Goal: Information Seeking & Learning: Learn about a topic

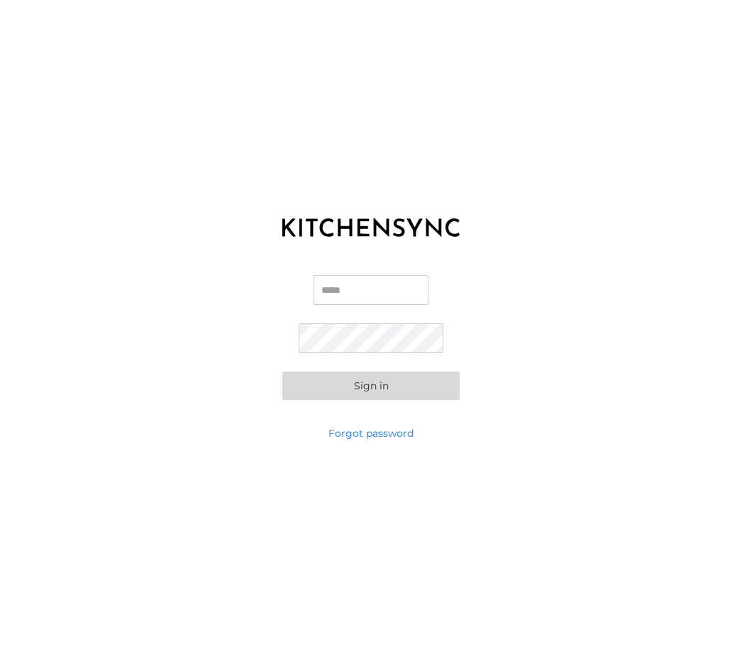
click at [369, 305] on input "Email" at bounding box center [370, 290] width 115 height 30
type input "**********"
click at [352, 400] on button "Sign in" at bounding box center [370, 386] width 177 height 28
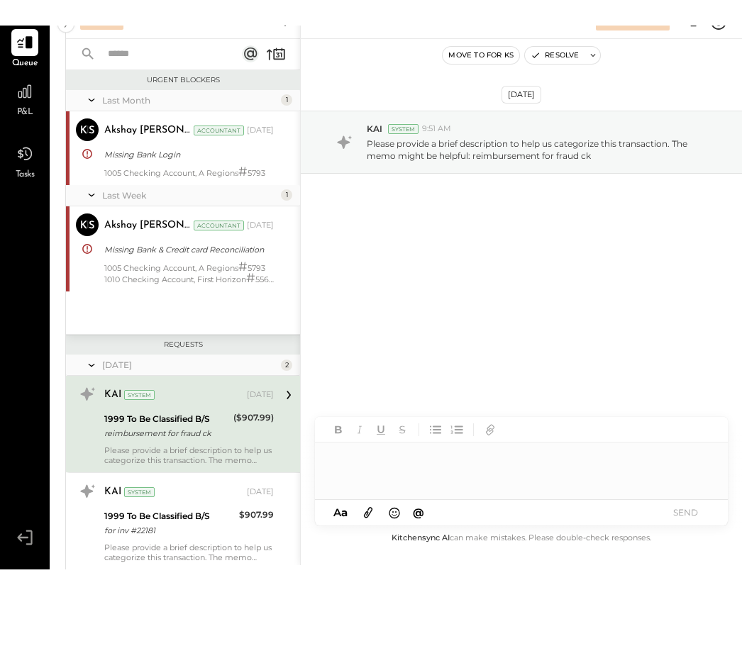
scroll to position [55, 0]
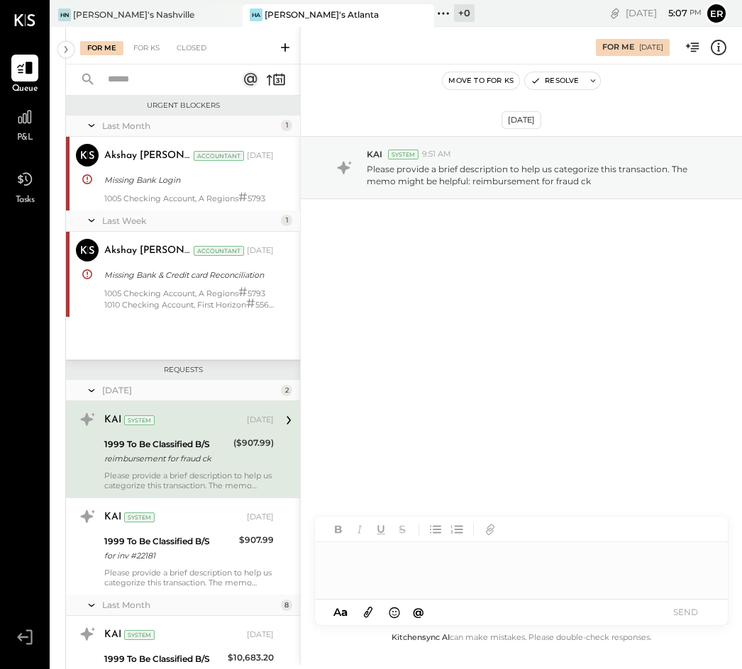
click at [21, 131] on div "P&L" at bounding box center [24, 124] width 27 height 41
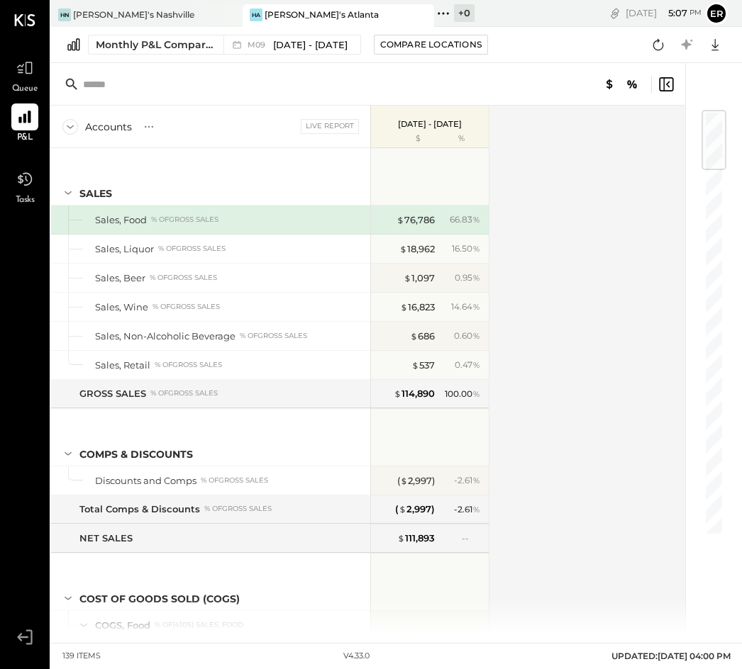
click at [716, 116] on div at bounding box center [713, 140] width 25 height 60
click at [522, 13] on div "[DATE] 5 : 13 pm Er User Profile" at bounding box center [626, 13] width 231 height 27
click at [294, 13] on div "[PERSON_NAME]'s Atlanta" at bounding box center [322, 15] width 114 height 12
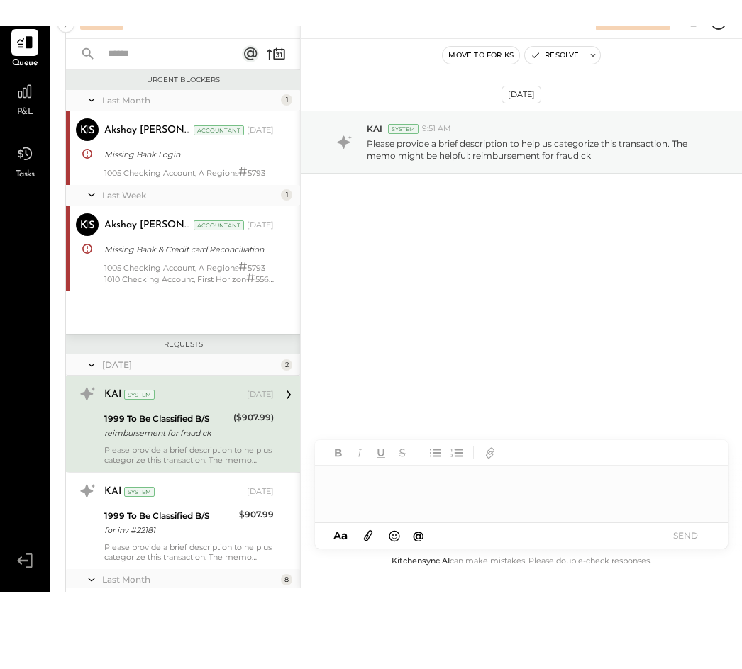
scroll to position [55, 0]
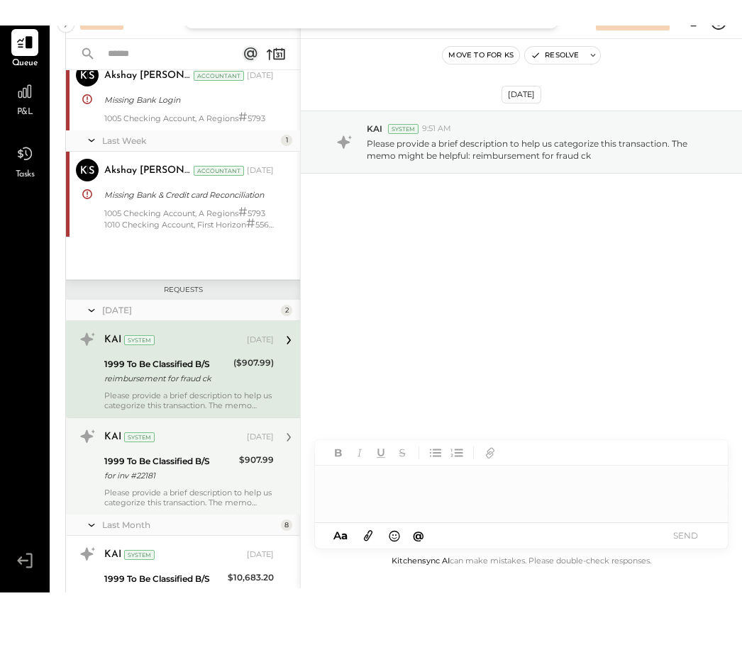
click at [174, 451] on div "KAI System [DATE]" at bounding box center [188, 463] width 169 height 24
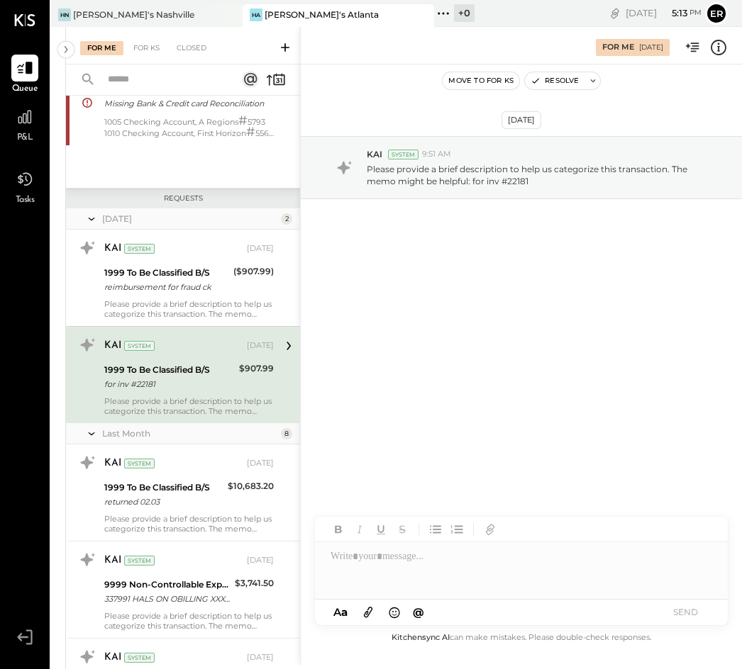
click at [544, 13] on div "[DATE] 5 : 13 pm Er User Profile" at bounding box center [626, 13] width 231 height 27
click at [531, 17] on div "[DATE] 5 : 13 pm Er User Profile" at bounding box center [626, 13] width 231 height 27
click at [511, 17] on div "[DATE] 5 : 13 pm Er User Profile" at bounding box center [626, 13] width 231 height 27
click at [355, 25] on div "HA [PERSON_NAME]'s [GEOGRAPHIC_DATA]" at bounding box center [338, 15] width 191 height 23
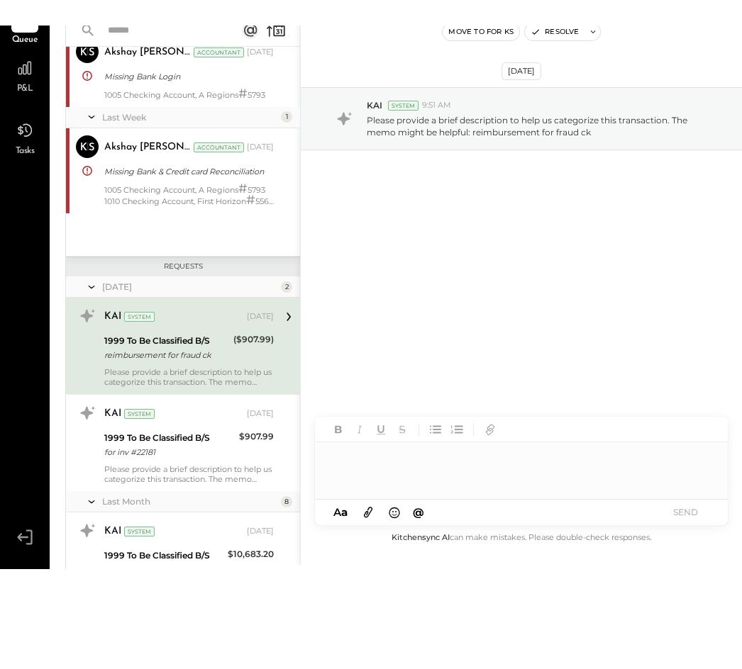
scroll to position [23, 0]
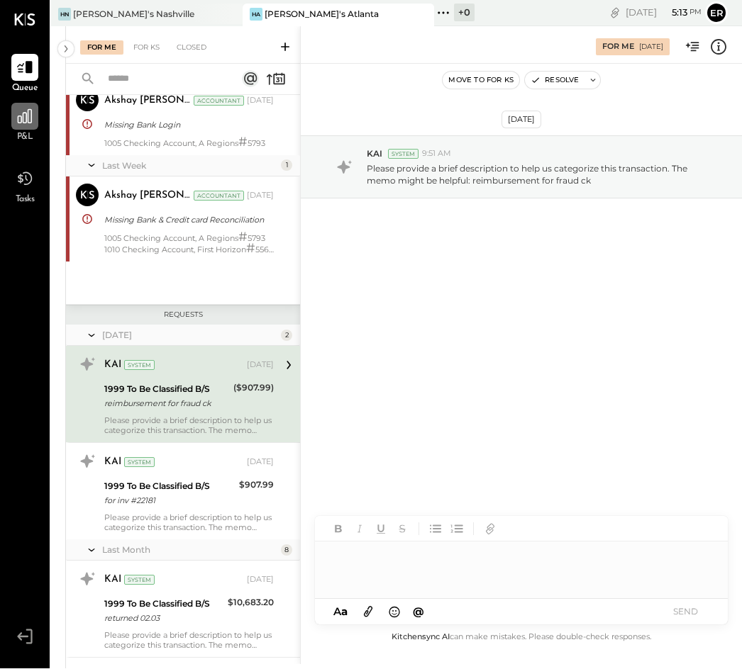
click at [13, 105] on div at bounding box center [24, 117] width 27 height 27
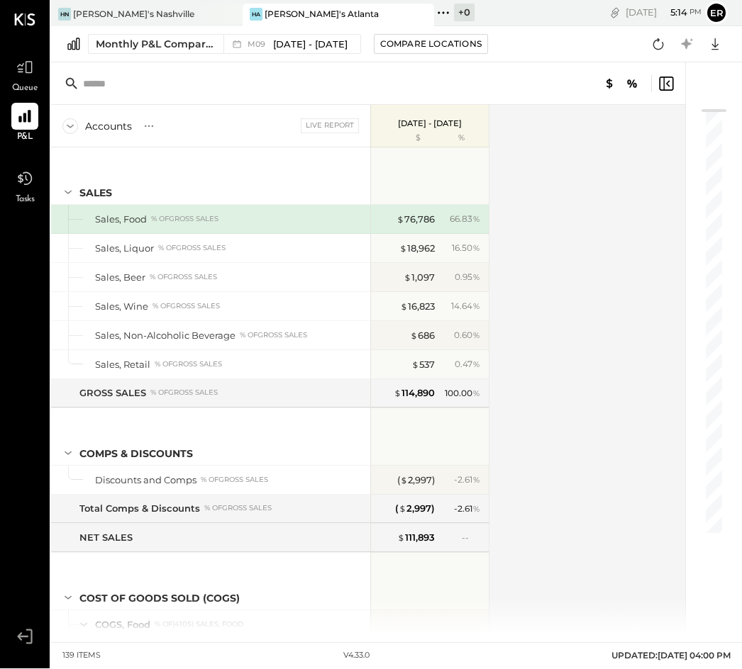
click at [428, 106] on div "[DATE] - [DATE] $ %" at bounding box center [430, 127] width 118 height 43
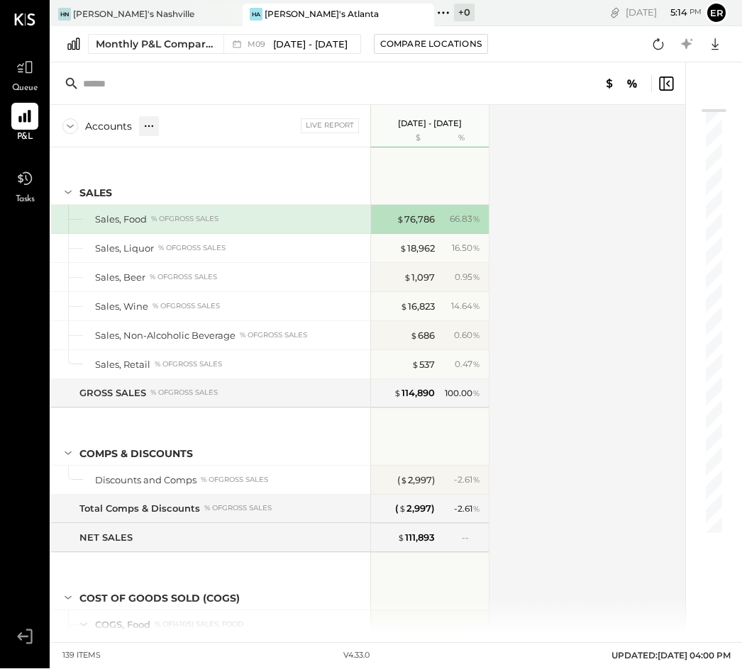
click at [146, 120] on icon at bounding box center [149, 127] width 14 height 14
click at [69, 119] on icon at bounding box center [70, 127] width 16 height 16
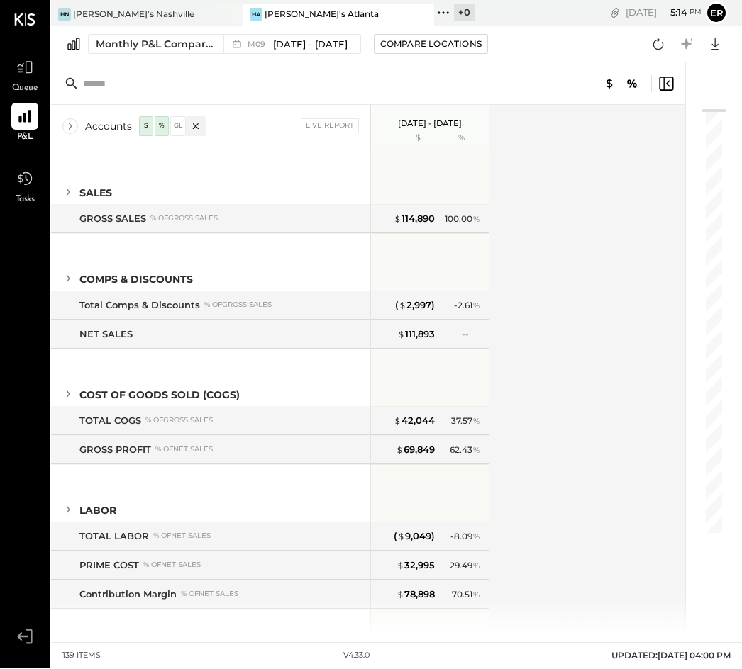
click at [69, 119] on icon at bounding box center [70, 127] width 16 height 16
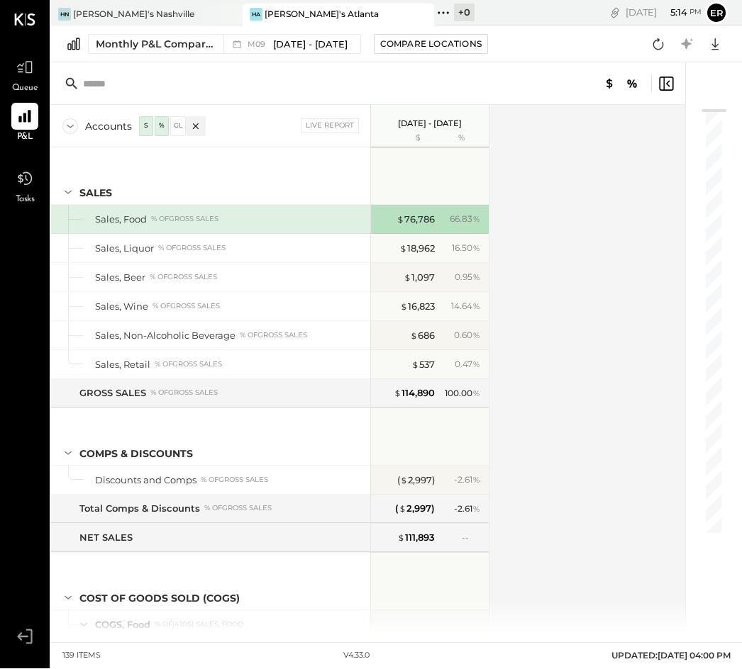
click at [70, 126] on icon at bounding box center [70, 128] width 7 height 4
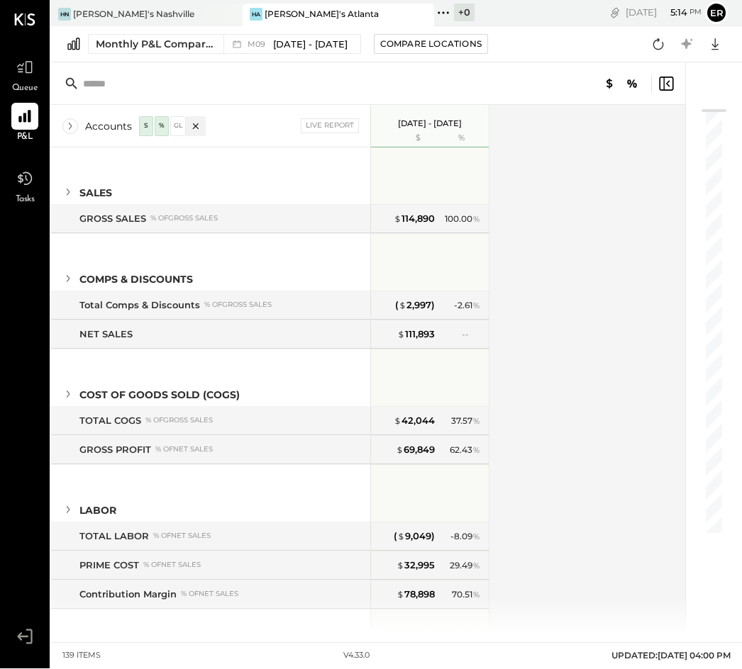
click at [68, 119] on icon at bounding box center [70, 127] width 16 height 16
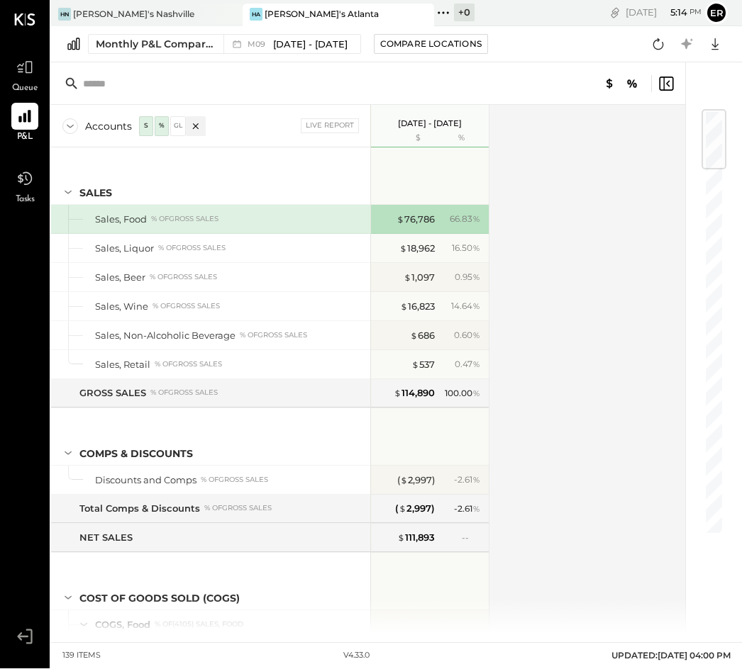
click at [73, 119] on icon at bounding box center [70, 127] width 16 height 16
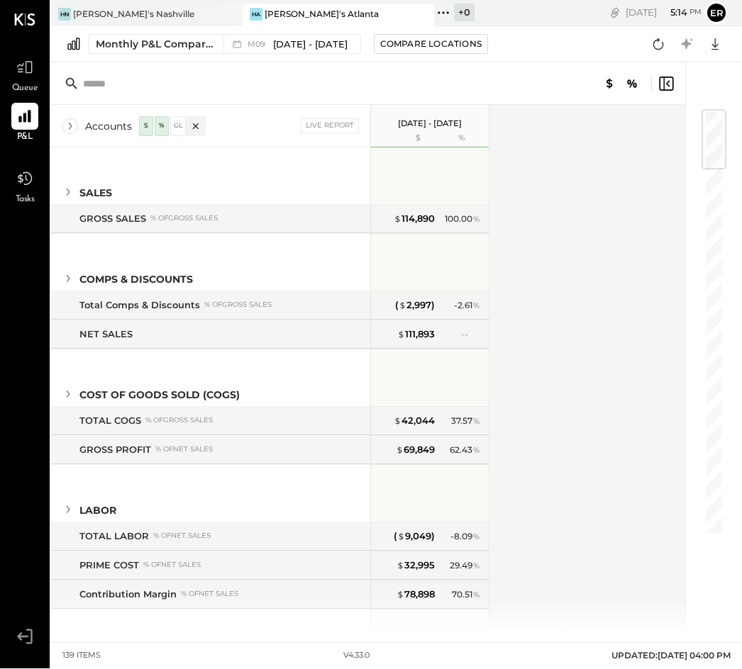
click at [74, 119] on icon at bounding box center [70, 127] width 16 height 16
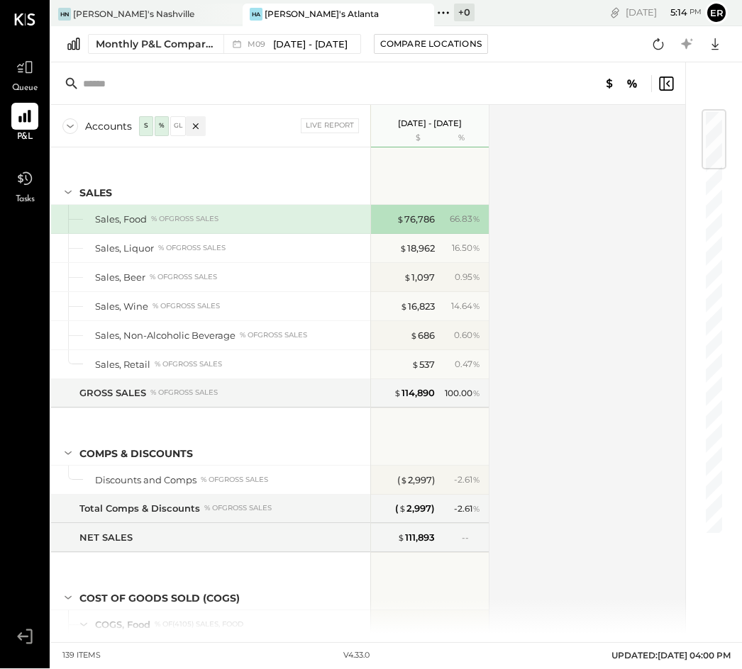
click at [270, 119] on div "Live Report" at bounding box center [286, 126] width 146 height 14
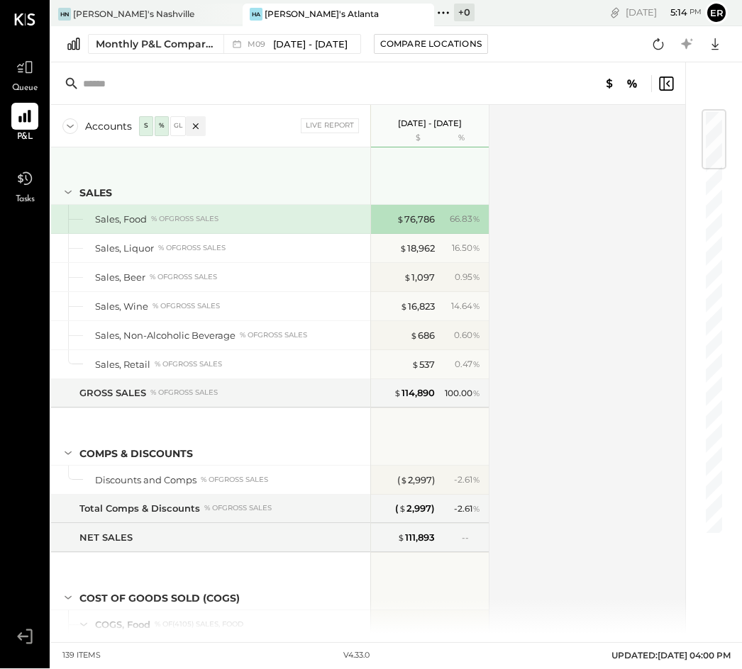
click at [247, 157] on div "SALES" at bounding box center [210, 176] width 319 height 57
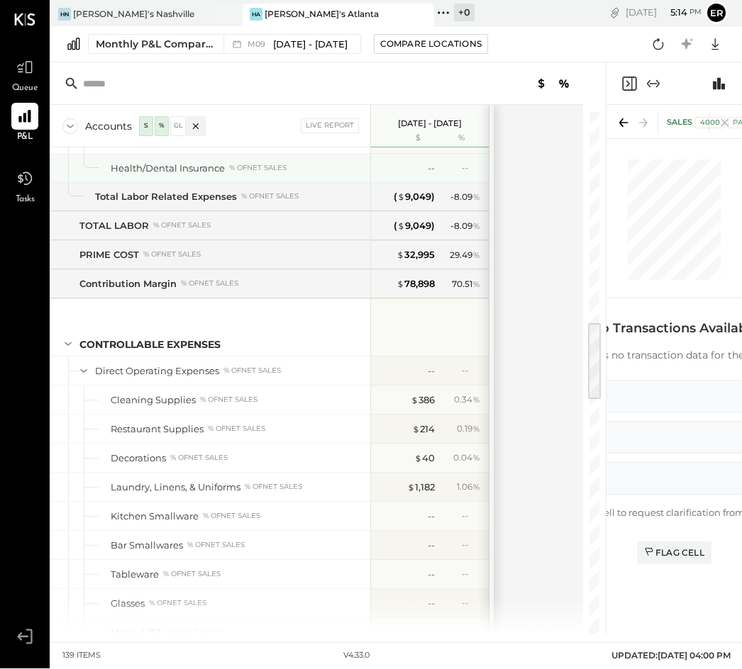
scroll to position [1546, 0]
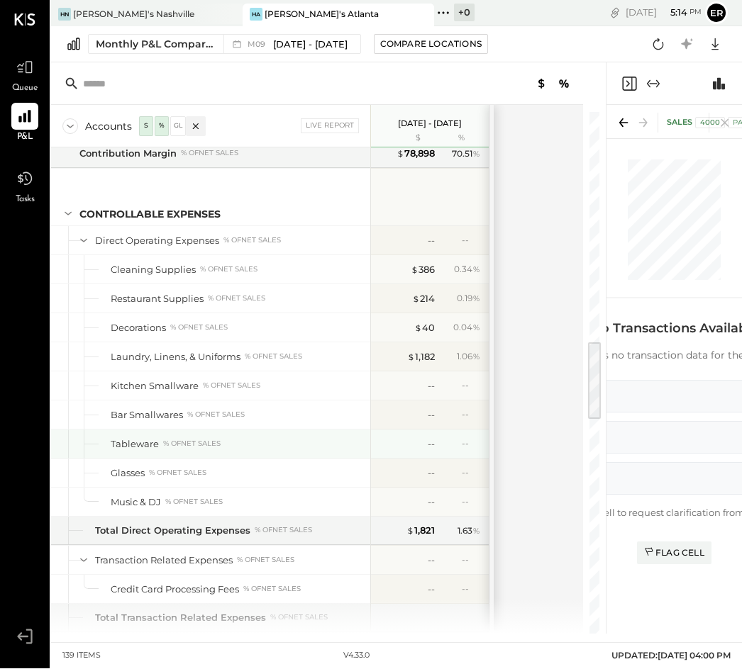
click at [101, 430] on div "Tableware % of NET SALES" at bounding box center [210, 444] width 319 height 28
